Goal: Information Seeking & Learning: Find specific fact

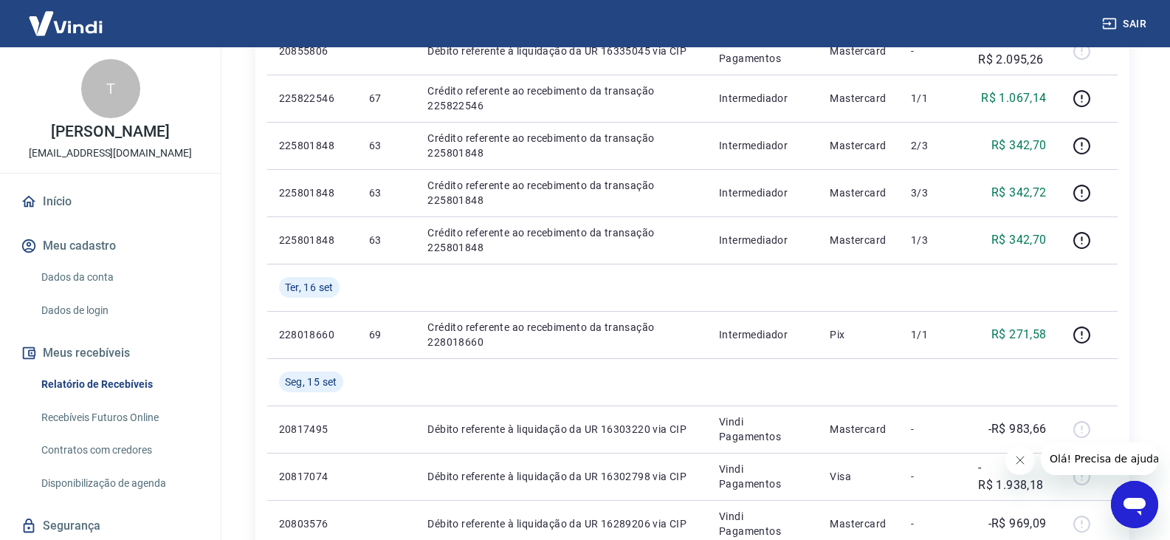
scroll to position [295, 0]
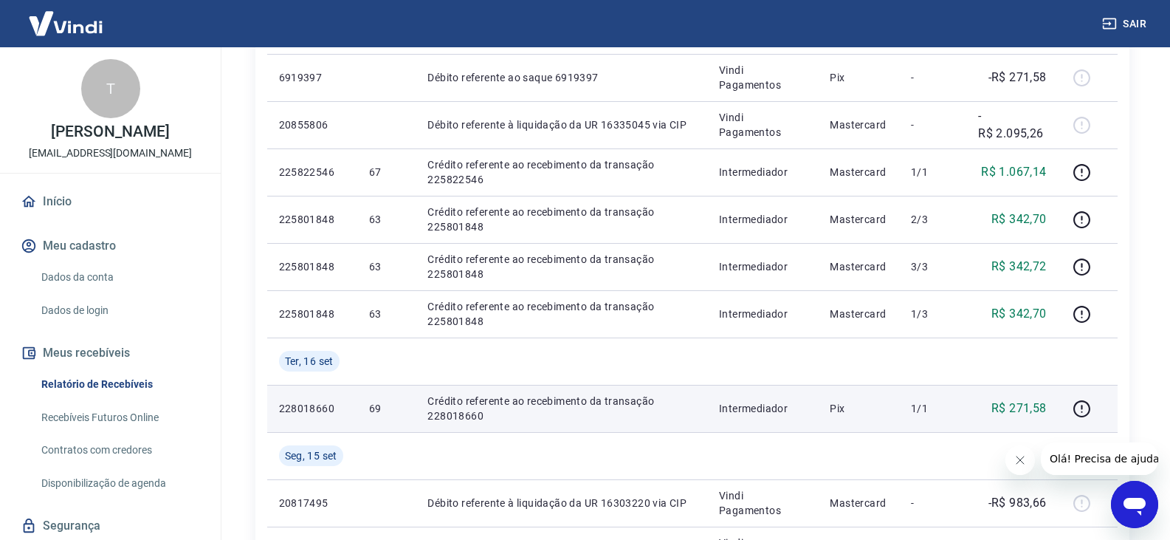
click at [305, 409] on p "228018660" at bounding box center [312, 408] width 66 height 15
copy p "228018660"
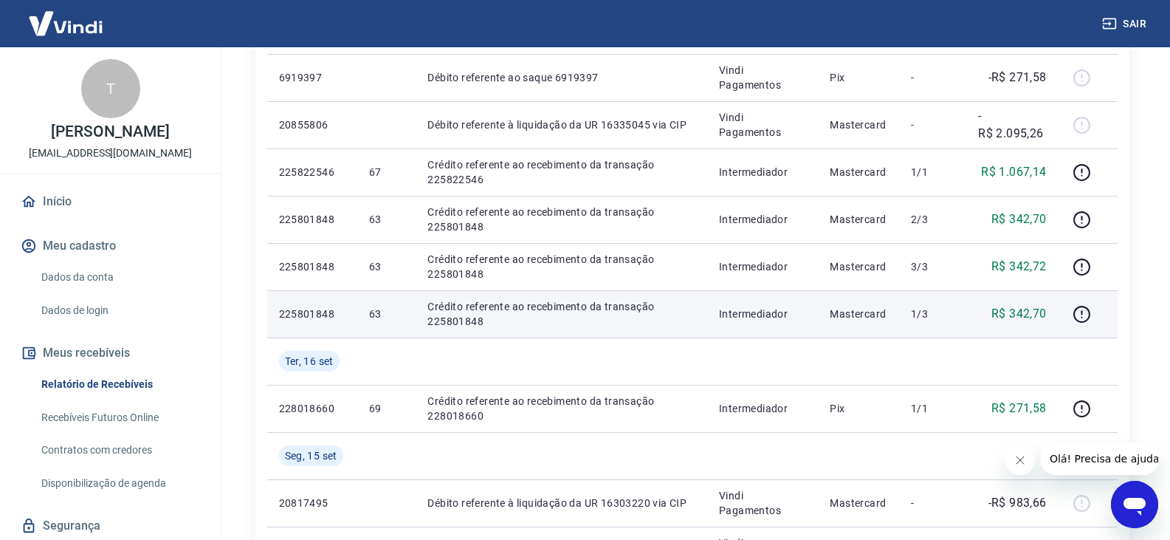
click at [311, 315] on p "225801848" at bounding box center [312, 313] width 66 height 15
copy p "225801848"
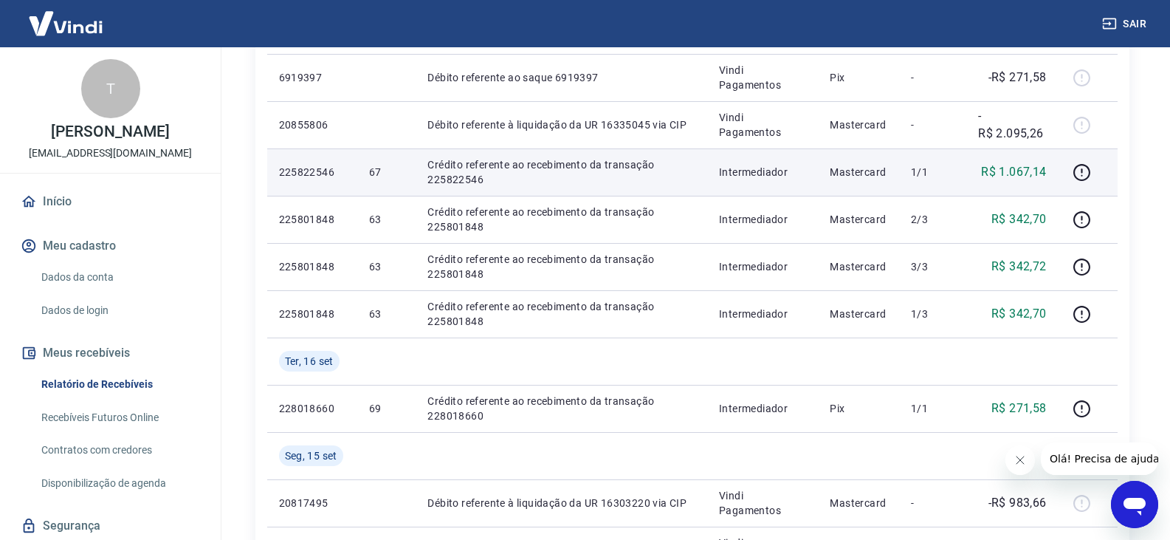
click at [312, 174] on p "225822546" at bounding box center [312, 172] width 66 height 15
copy p "225822546"
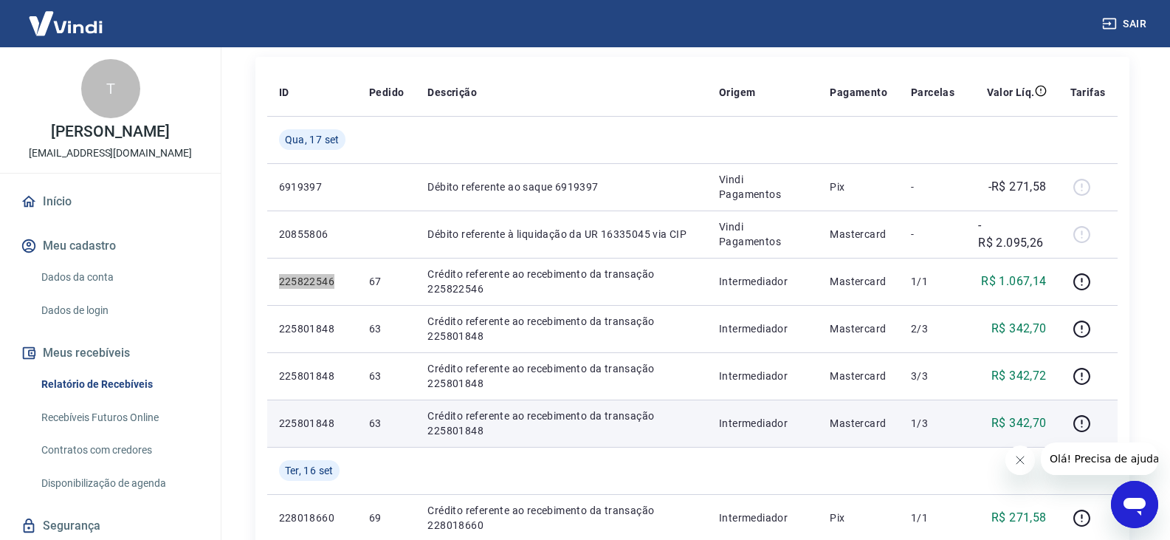
scroll to position [222, 0]
